Goal: Find contact information: Find contact information

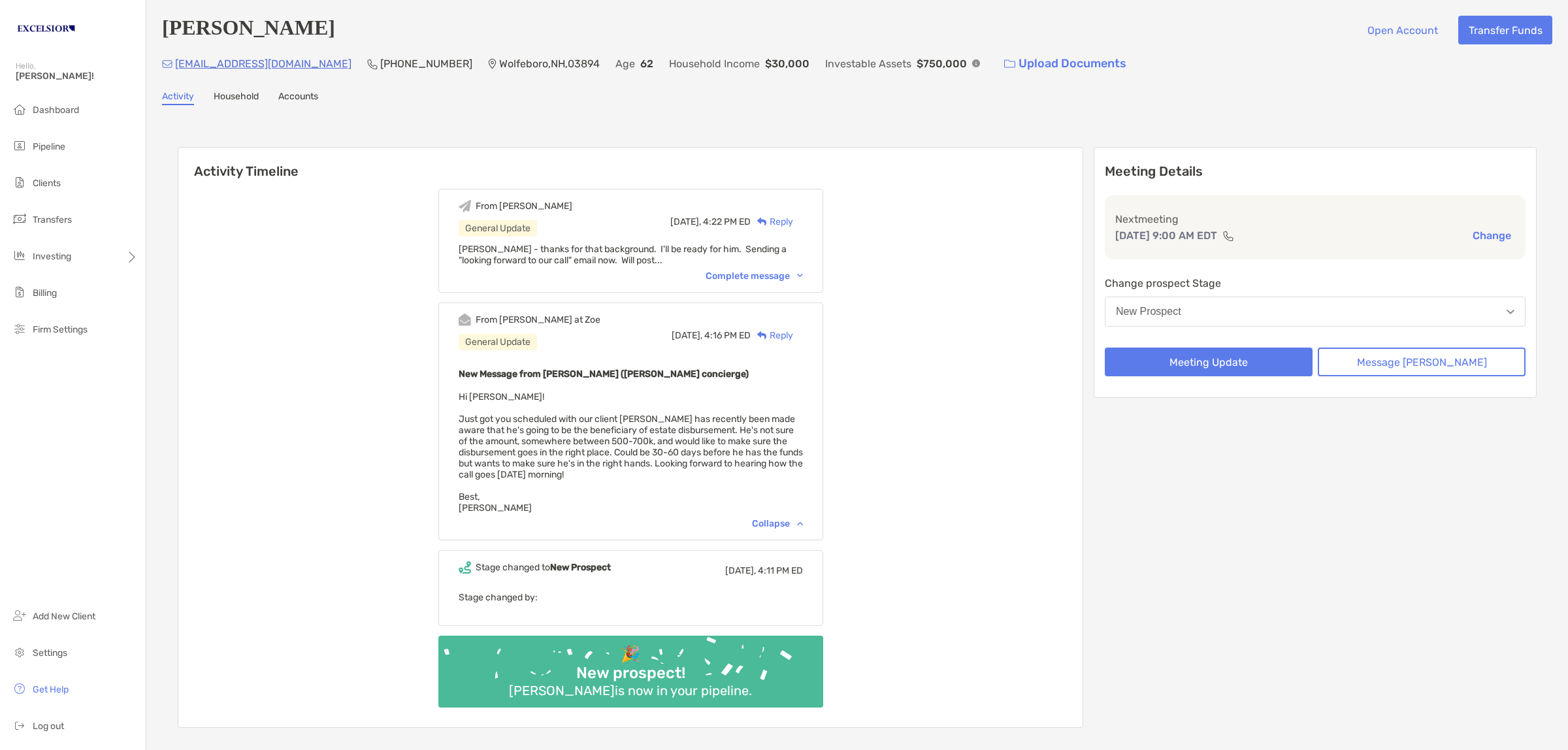
click at [1154, 93] on div "Activity Household Accounts" at bounding box center [856, 98] width 1390 height 14
click at [968, 115] on div "[PERSON_NAME] Open Account Transfer Funds [EMAIL_ADDRESS][DOMAIN_NAME] [PHONE_N…" at bounding box center [857, 387] width 1422 height 776
drag, startPoint x: 266, startPoint y: 59, endPoint x: 174, endPoint y: 66, distance: 92.3
click at [174, 66] on div "[EMAIL_ADDRESS][DOMAIN_NAME] [PHONE_NUMBER] [GEOGRAPHIC_DATA] Age [DEMOGRAPHIC_…" at bounding box center [856, 64] width 1390 height 28
copy p "[EMAIL_ADDRESS][DOMAIN_NAME]"
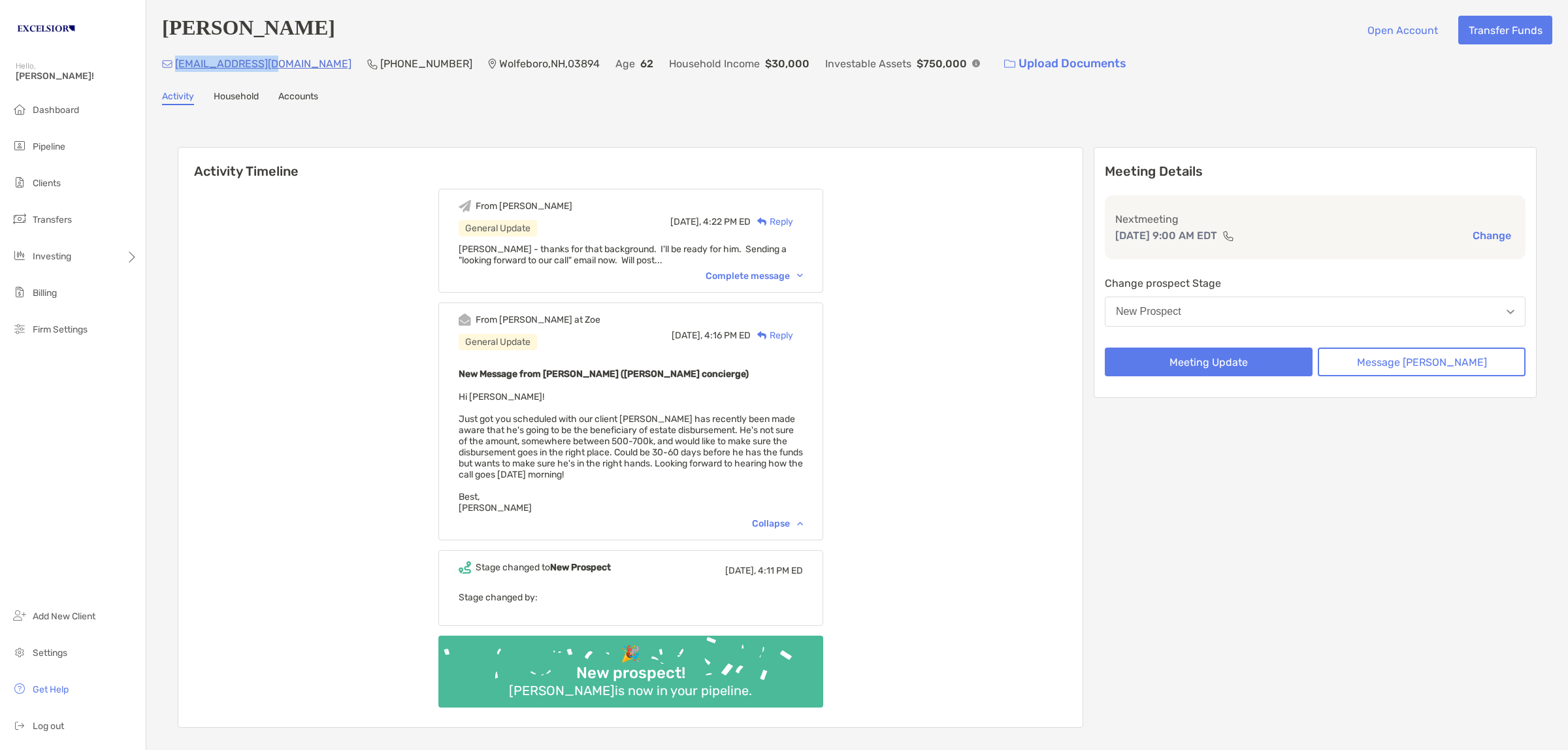
click at [221, 343] on div "From [PERSON_NAME] General Update [DATE], 4:22 PM ED Reply [PERSON_NAME] - than…" at bounding box center [631, 454] width 904 height 549
